Goal: Information Seeking & Learning: Find specific page/section

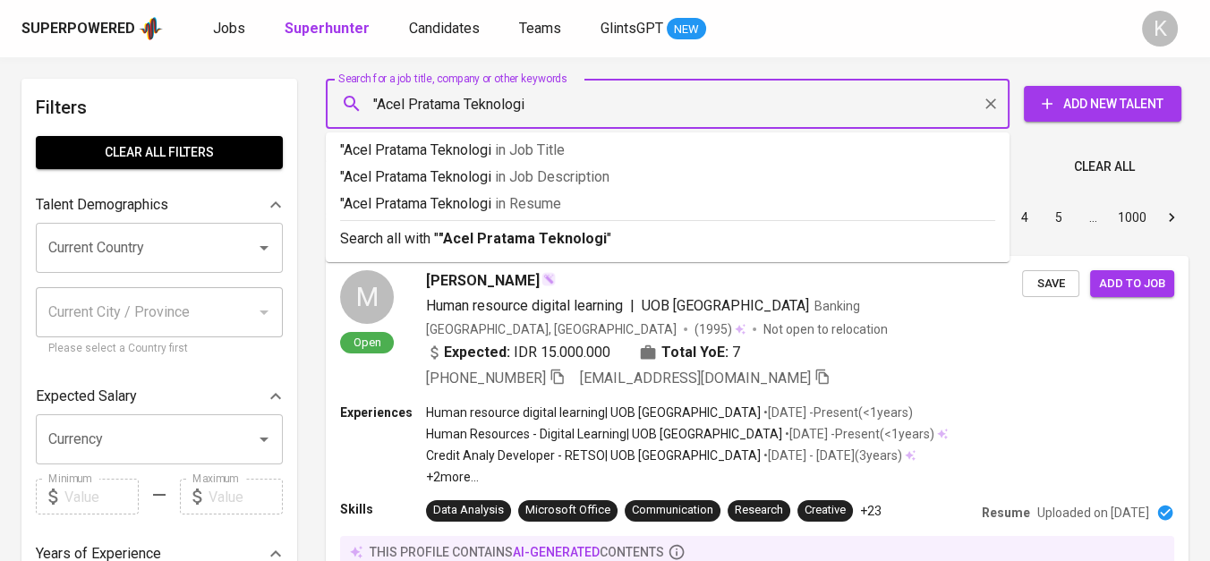
type input ""Acel Pratama Teknologi""
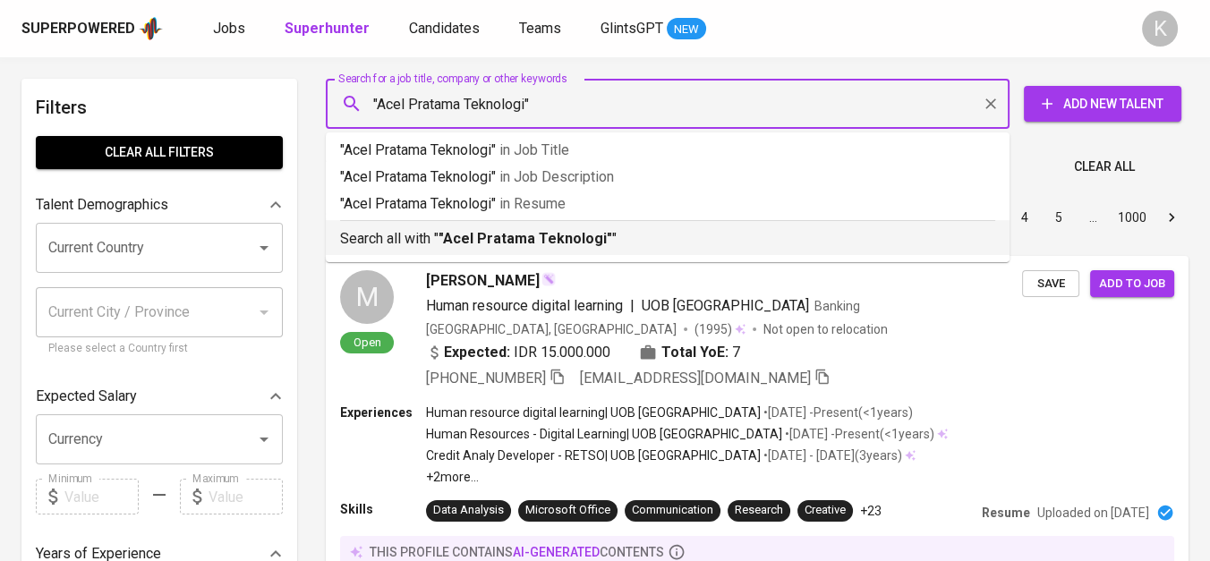
click at [549, 230] on b ""Acel Pratama Teknologi"" at bounding box center [526, 238] width 174 height 17
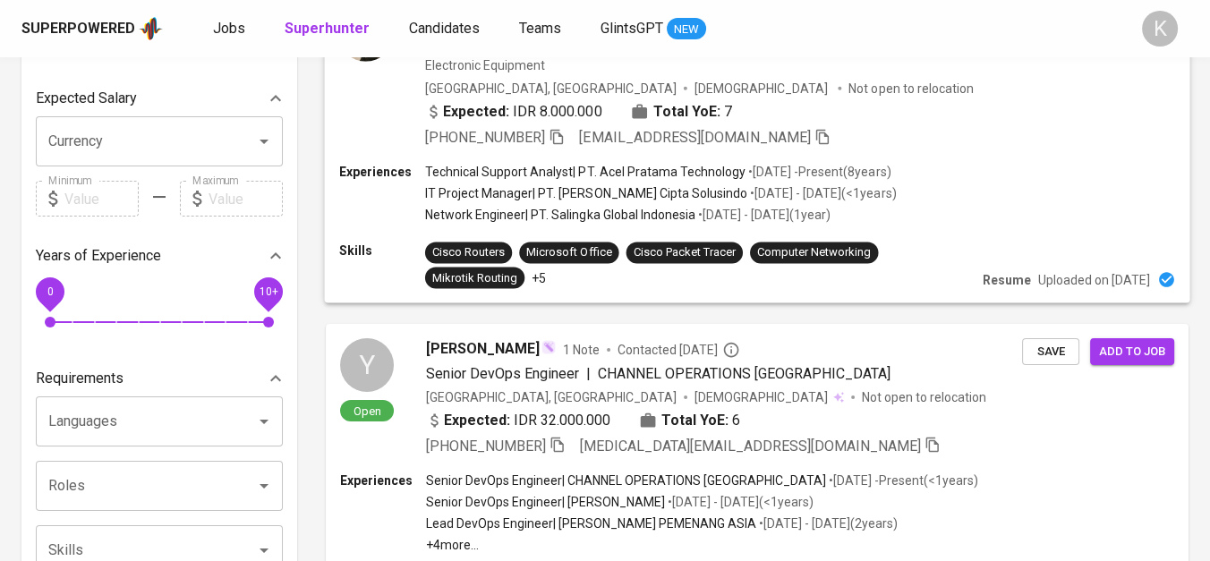
scroll to position [199, 0]
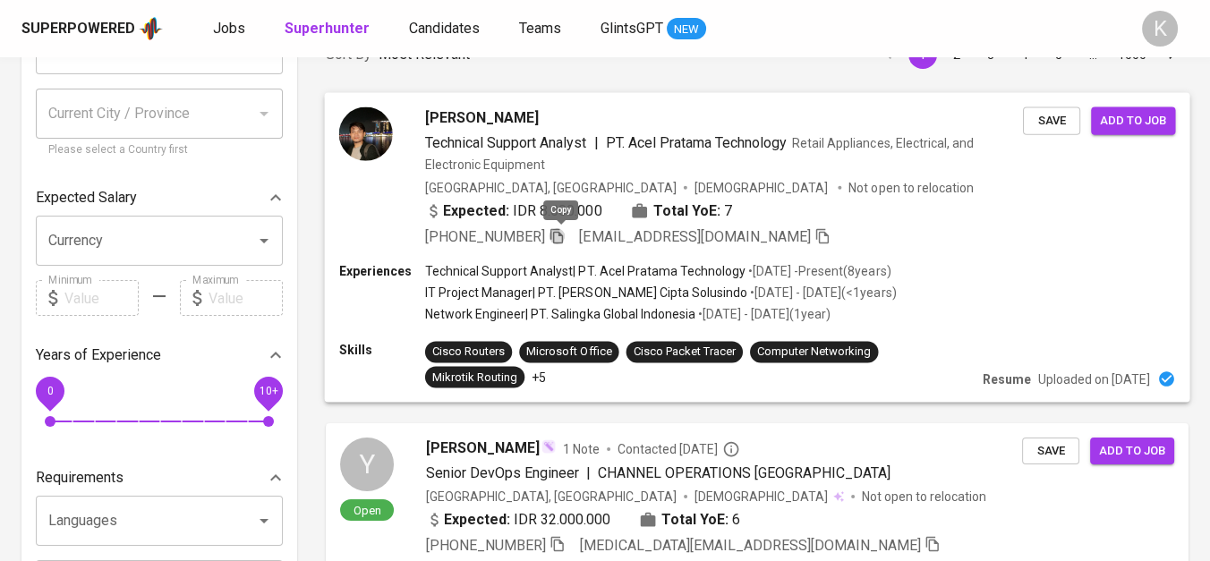
click at [555, 236] on icon "button" at bounding box center [557, 235] width 16 height 16
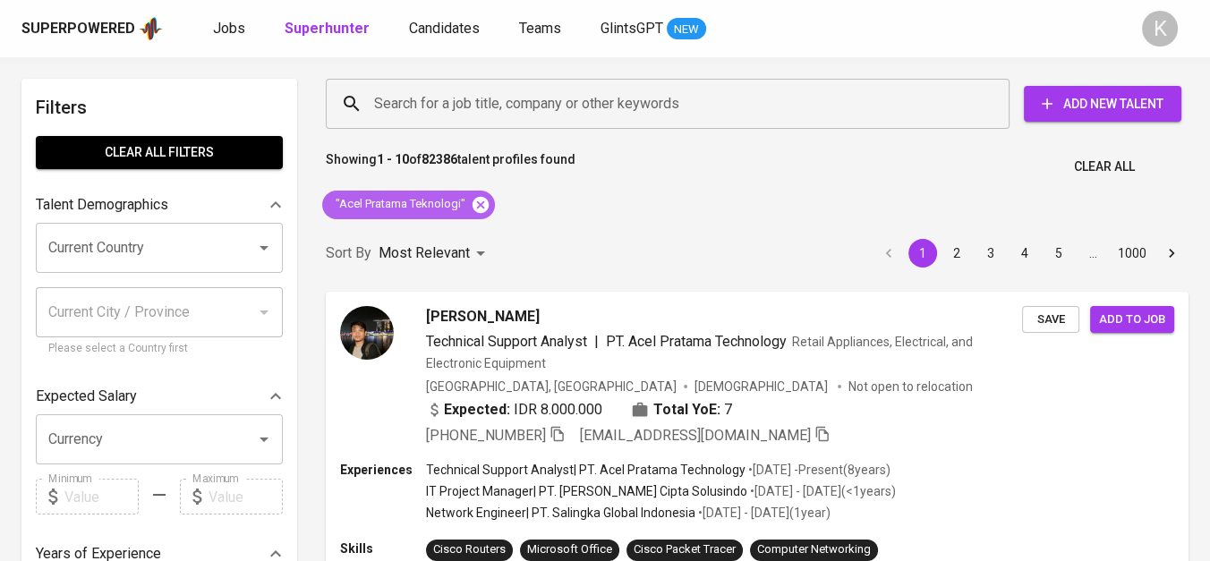
click at [480, 204] on icon at bounding box center [481, 205] width 20 height 20
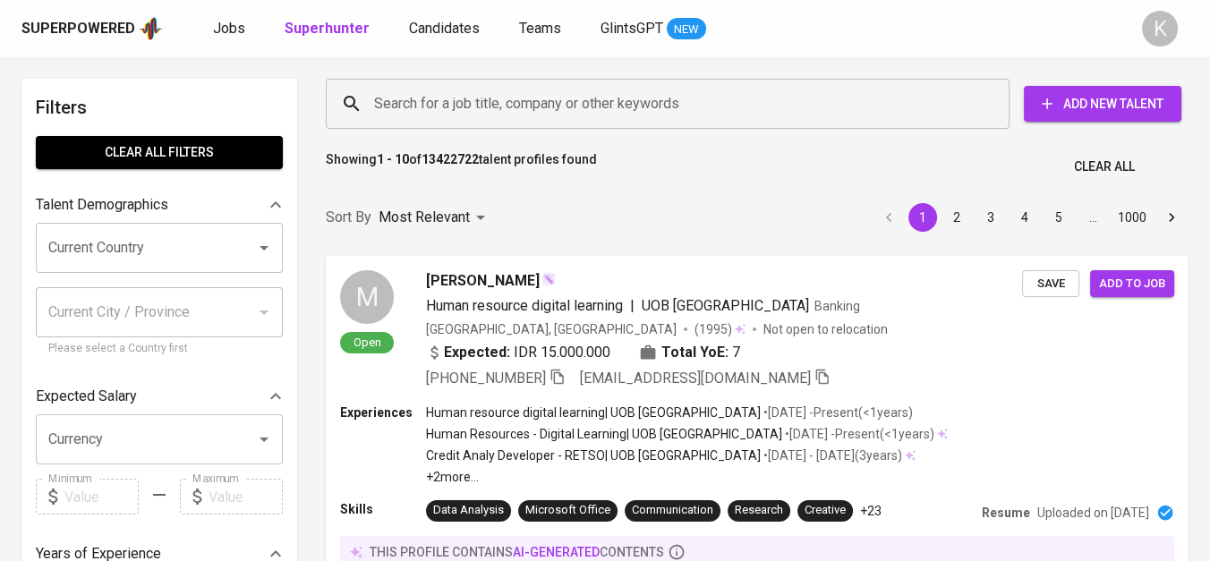
click at [612, 112] on input "Search for a job title, company or other keywords" at bounding box center [672, 104] width 605 height 34
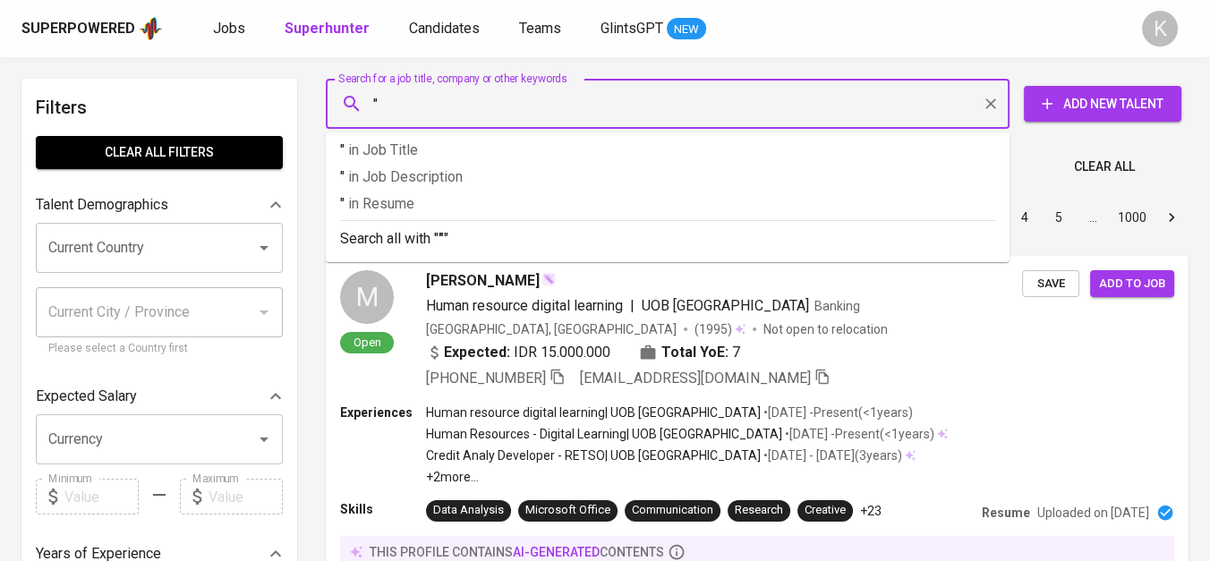
paste input "Keiso Process & Enviro Industries"
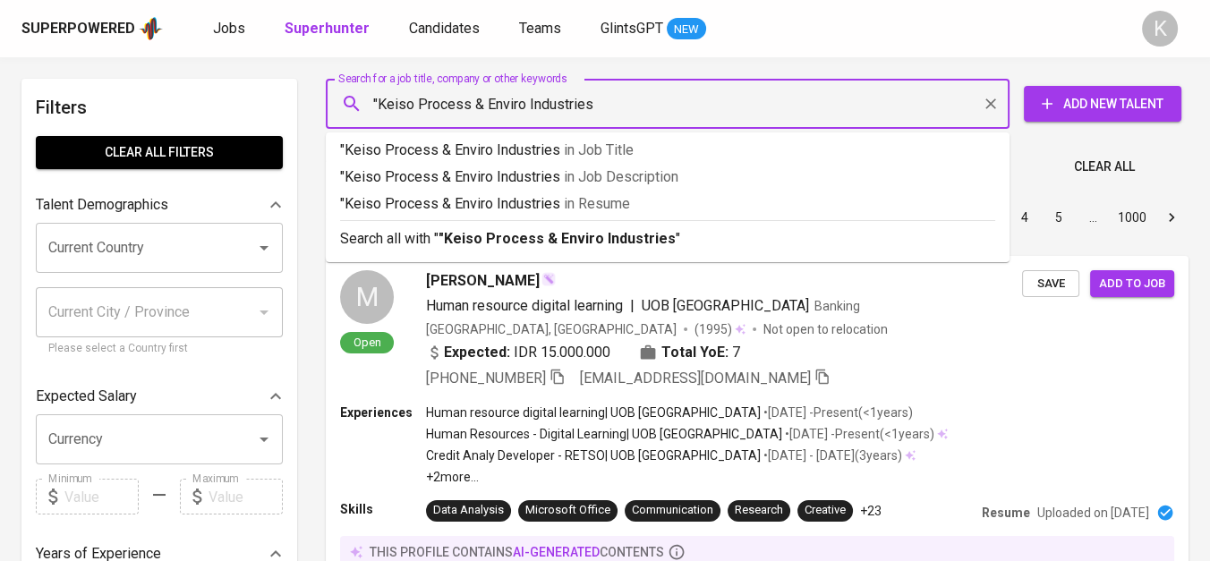
type input ""Keiso Process & Enviro Industries""
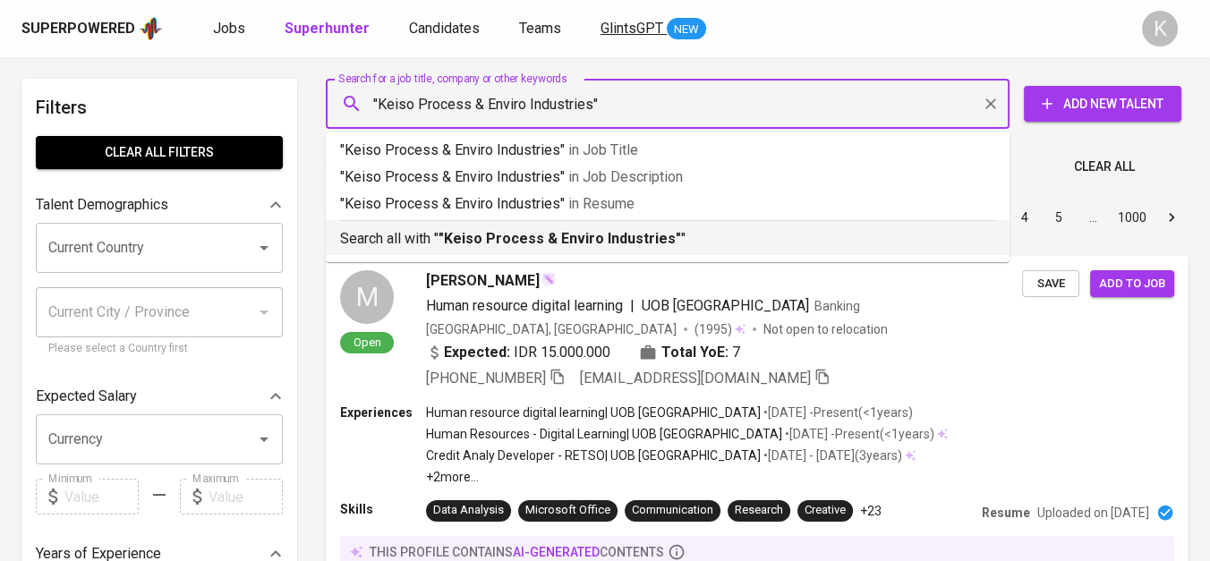
click at [628, 243] on b ""Keiso Process & Enviro Industries"" at bounding box center [560, 238] width 243 height 17
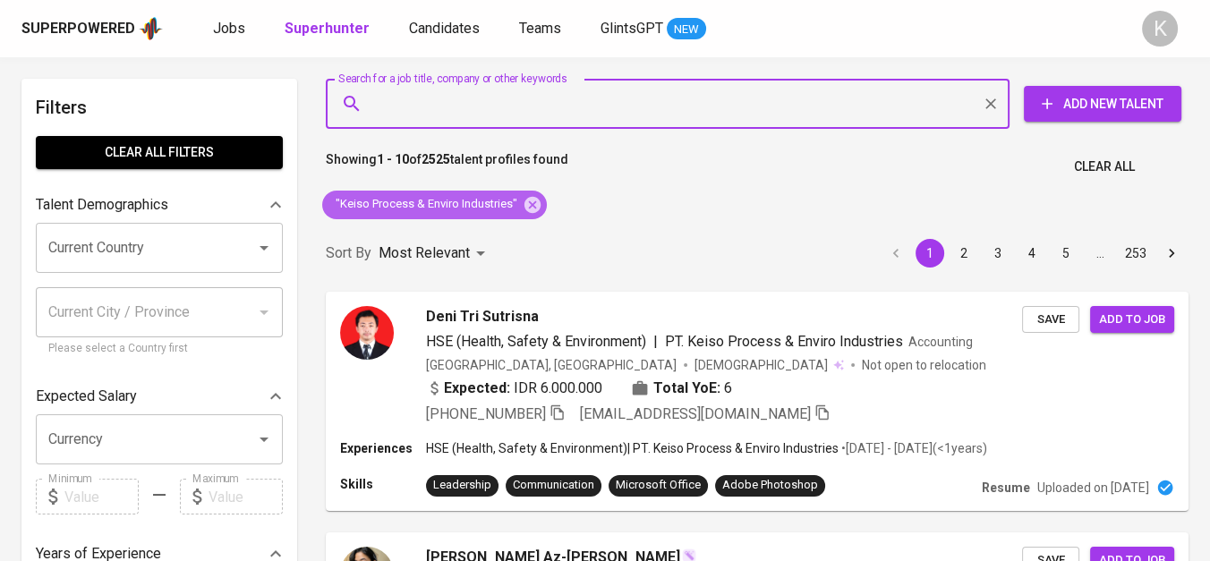
drag, startPoint x: 532, startPoint y: 200, endPoint x: 598, endPoint y: 2, distance: 208.3
click at [532, 200] on icon at bounding box center [532, 204] width 16 height 16
